Goal: Task Accomplishment & Management: Manage account settings

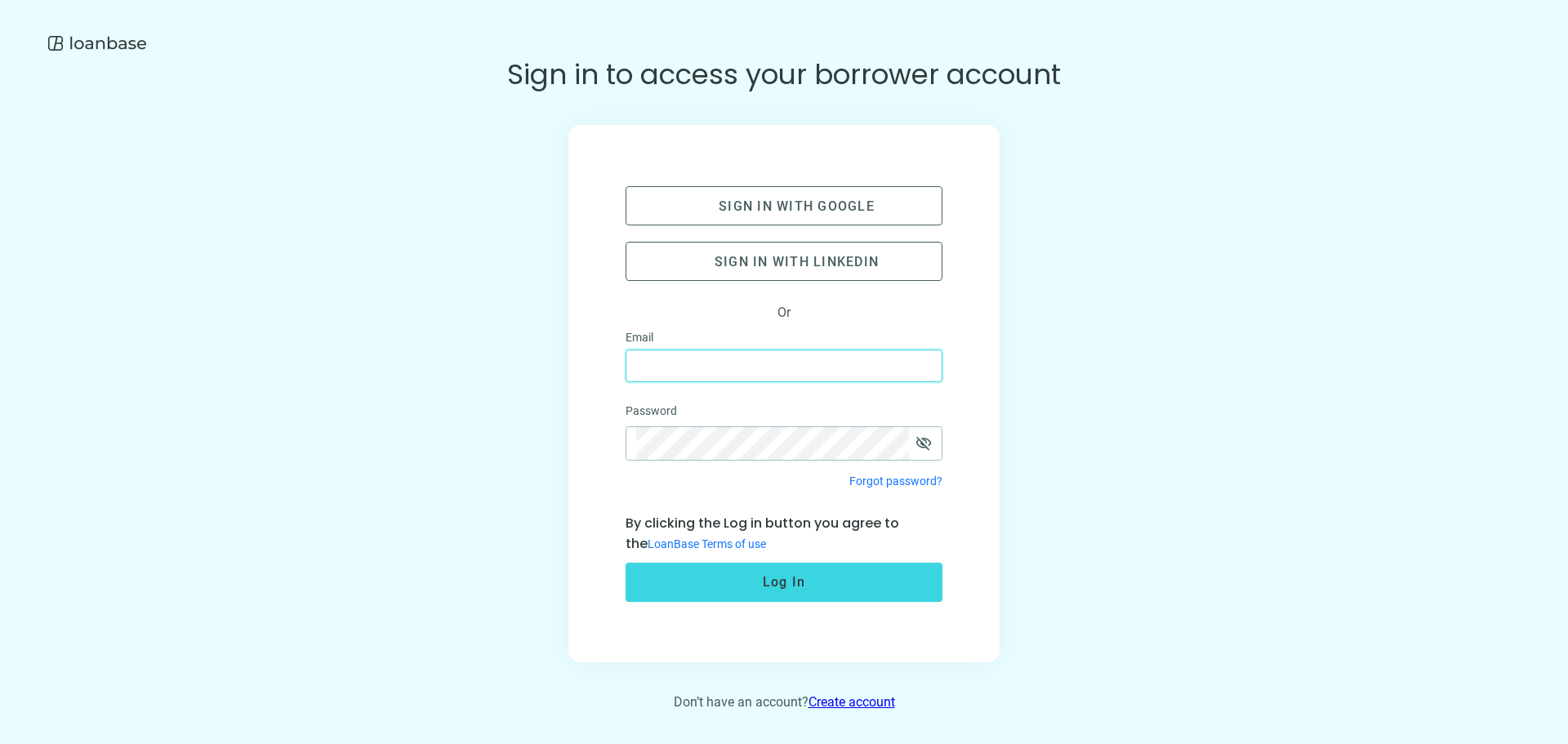
click at [722, 358] on input "text" at bounding box center [784, 365] width 295 height 31
type input "**********"
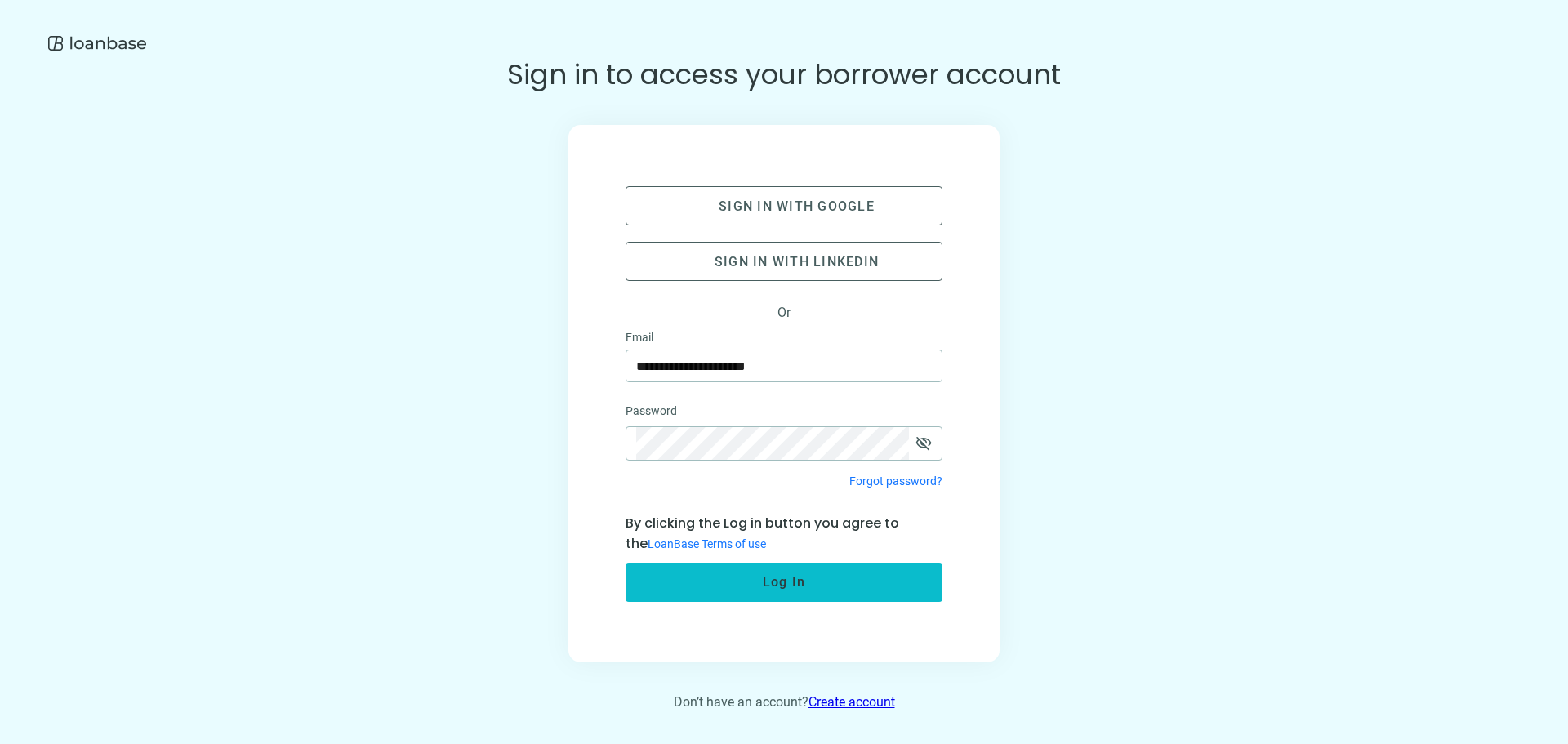
click at [798, 578] on span "Log In" at bounding box center [784, 582] width 43 height 16
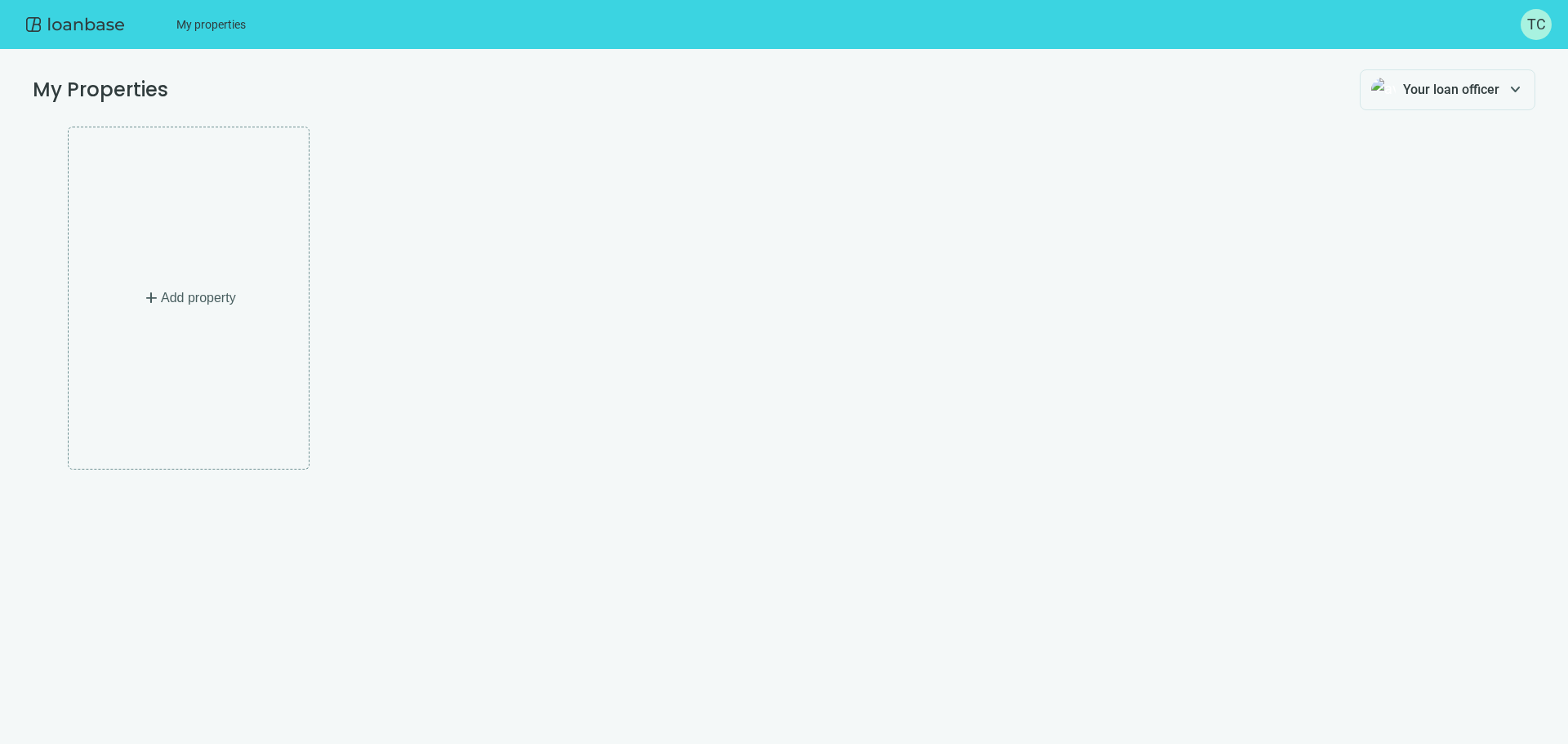
click at [1532, 24] on span "TC" at bounding box center [1536, 25] width 18 height 23
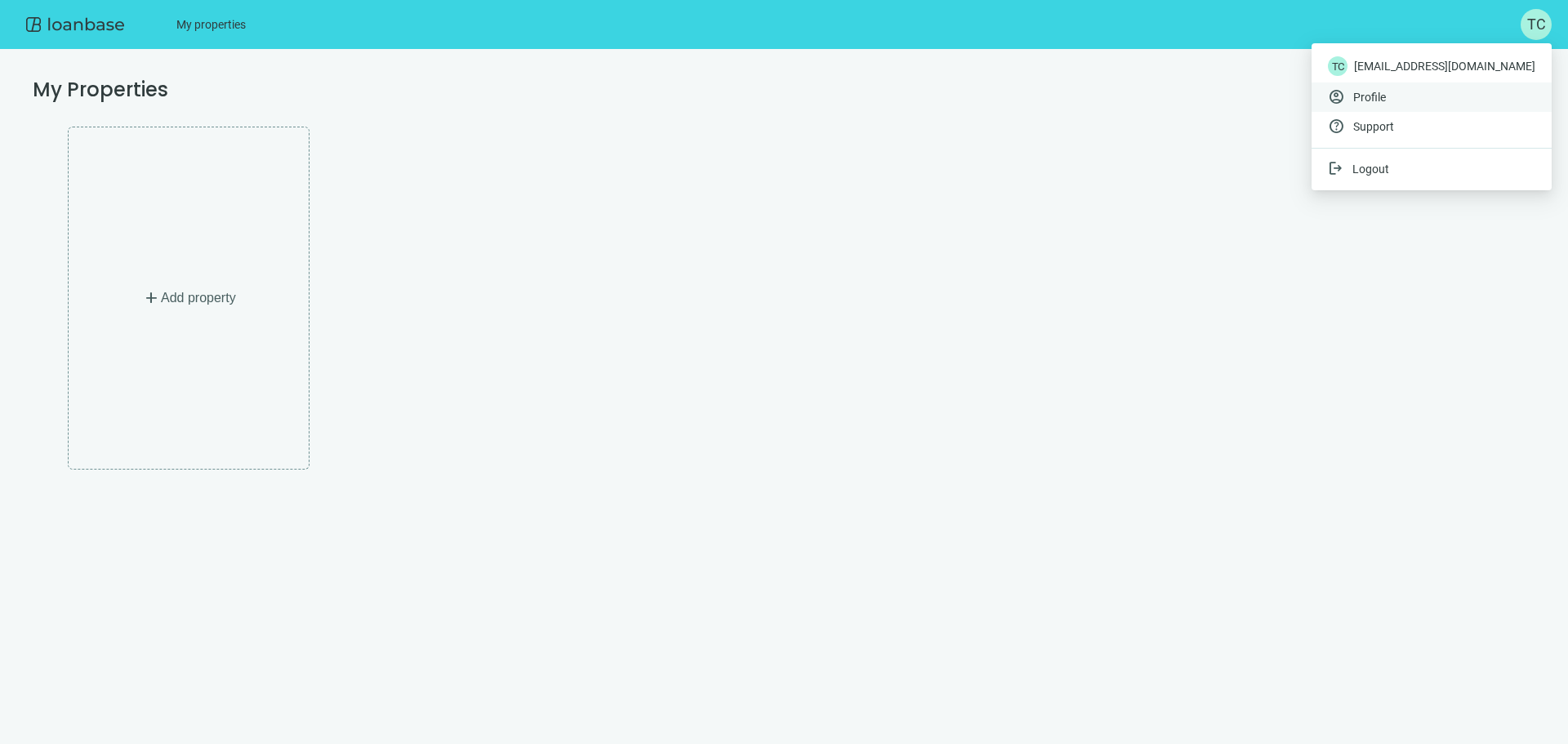
click at [1412, 96] on span "Profile" at bounding box center [1444, 97] width 182 height 17
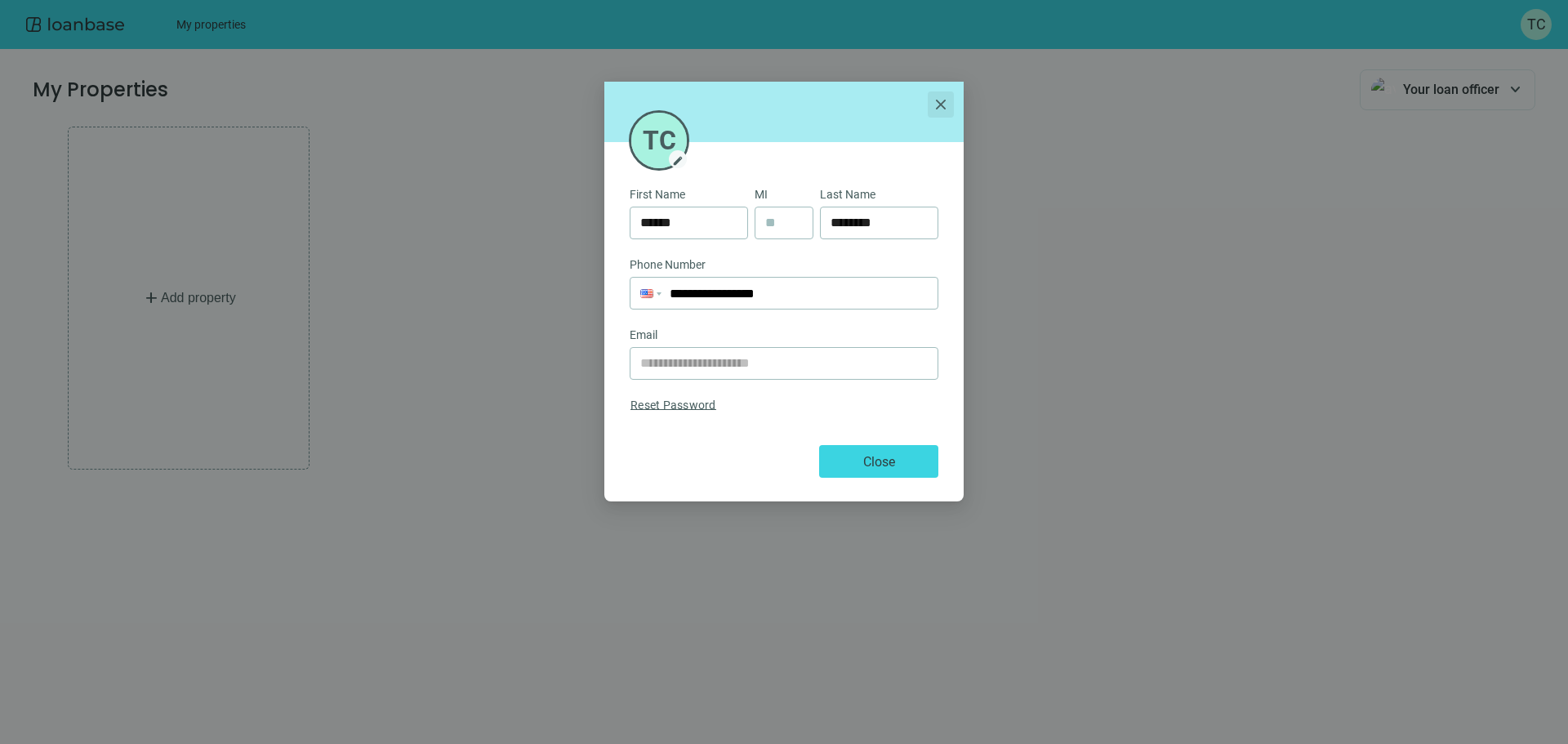
click at [937, 102] on span "close" at bounding box center [940, 104] width 18 height 18
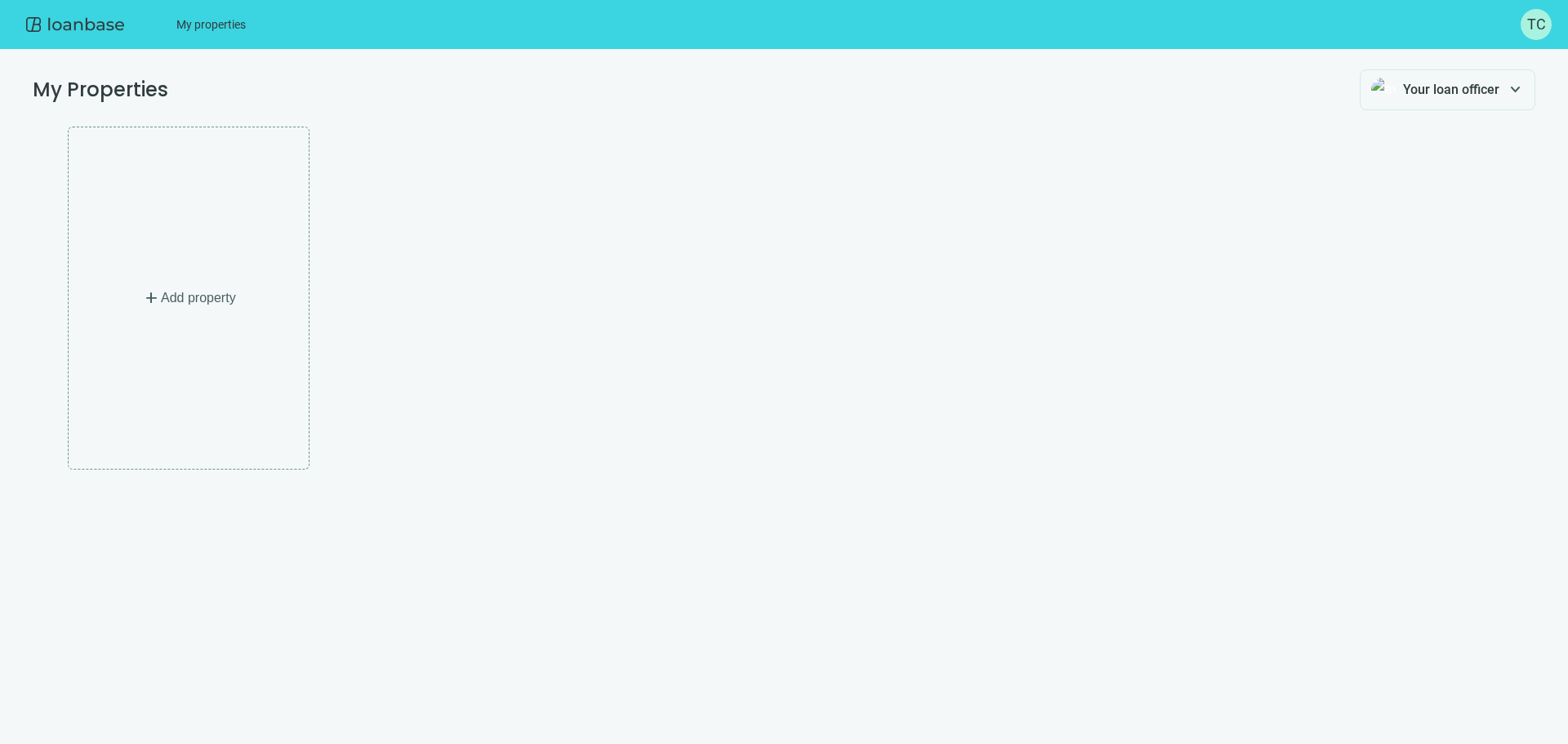
click at [95, 21] on img at bounding box center [74, 24] width 104 height 32
click at [301, 44] on header "My properties TC" at bounding box center [784, 25] width 1568 height 49
click at [92, 22] on img at bounding box center [74, 24] width 104 height 32
click at [92, 25] on img at bounding box center [74, 24] width 104 height 32
click at [1534, 27] on span "TC" at bounding box center [1536, 25] width 18 height 23
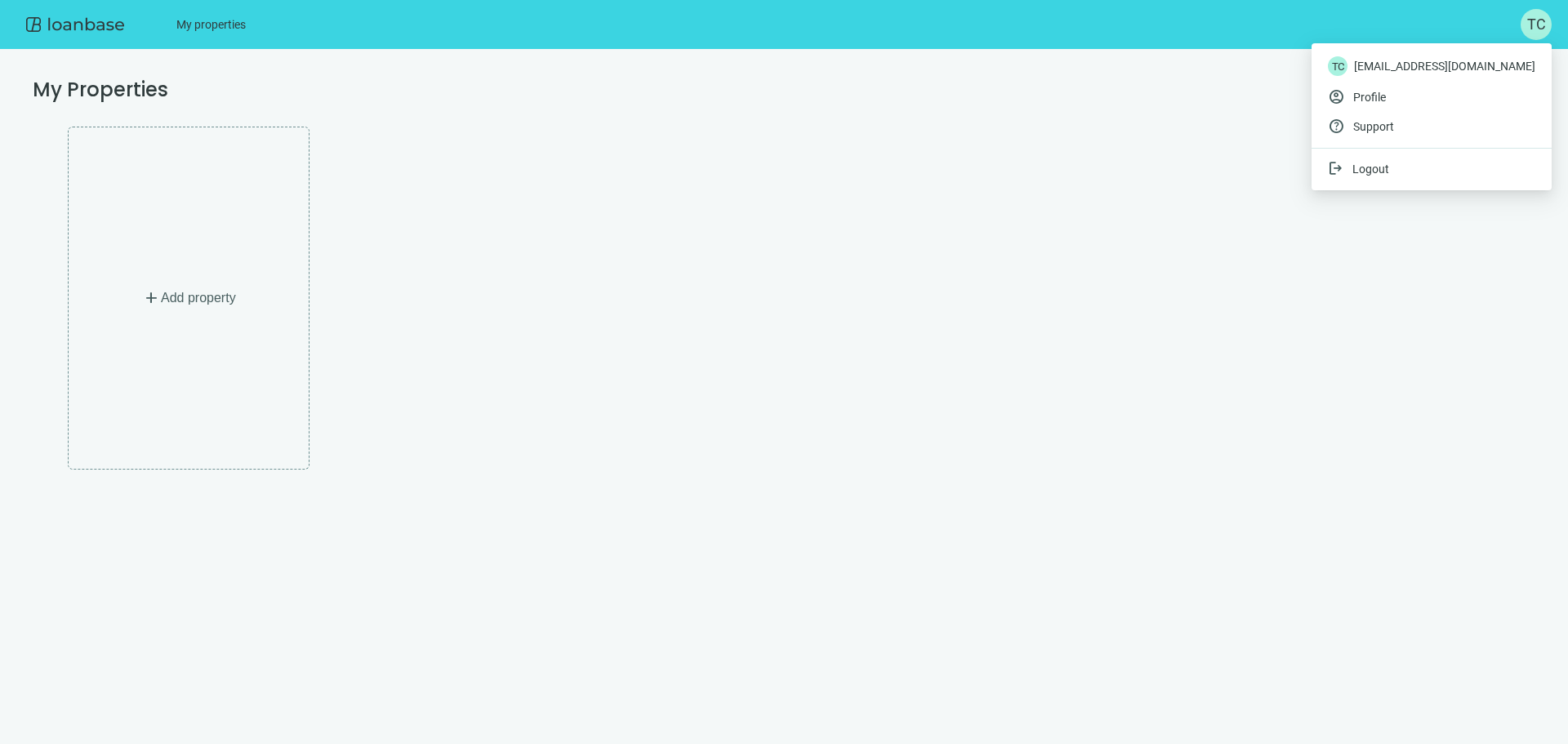
click at [1482, 66] on div "TC [EMAIL_ADDRESS][DOMAIN_NAME]" at bounding box center [1431, 66] width 240 height 32
click at [1410, 122] on link "Support" at bounding box center [1444, 126] width 182 height 17
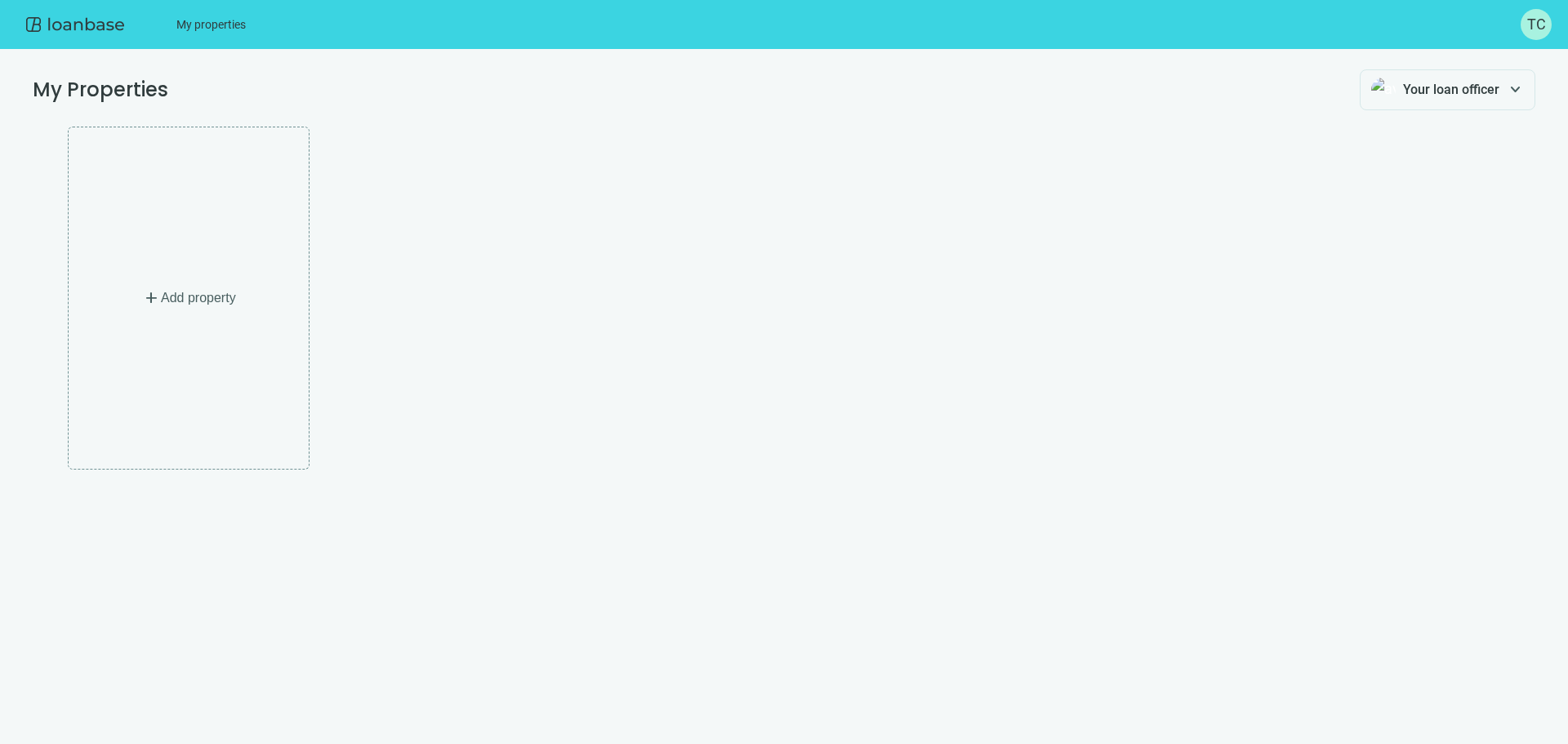
click at [89, 23] on img at bounding box center [74, 24] width 104 height 32
